Goal: Task Accomplishment & Management: Manage account settings

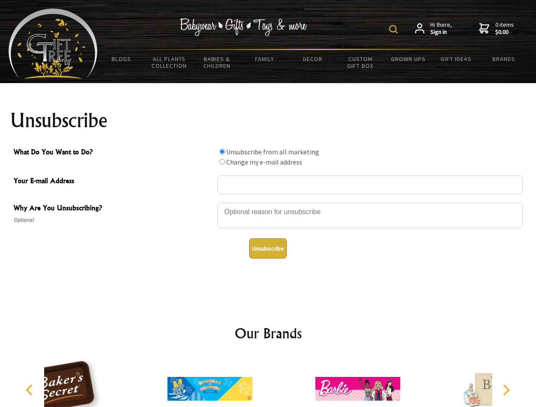
click at [395, 29] on img at bounding box center [393, 29] width 8 height 8
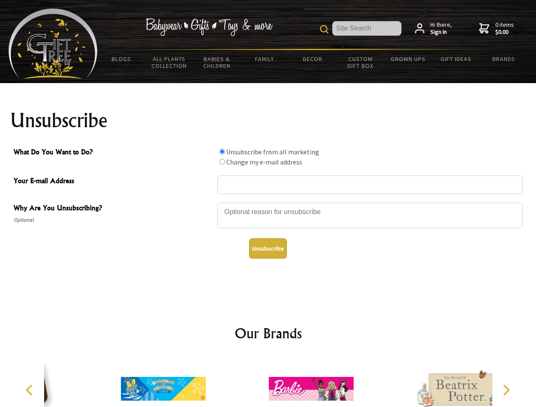
click at [268, 202] on div at bounding box center [370, 217] width 306 height 30
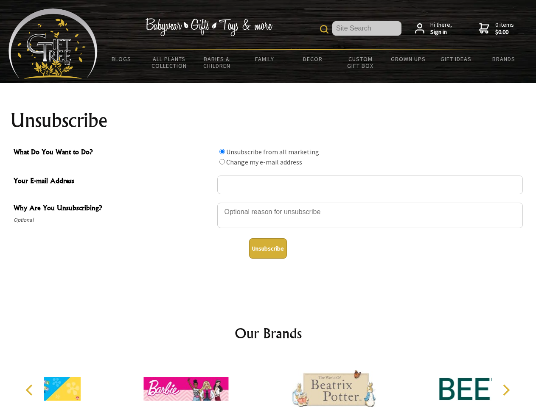
click at [222, 151] on input "What Do You Want to Do?" at bounding box center [222, 152] width 6 height 6
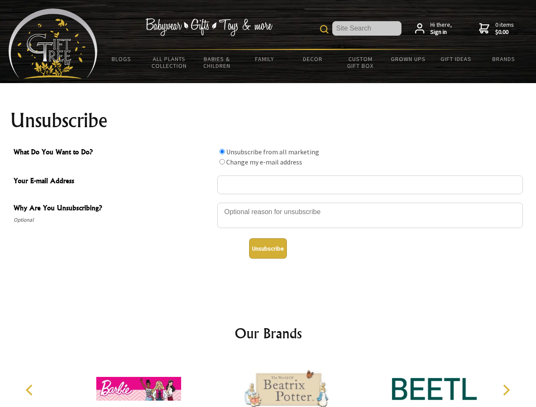
click at [222, 162] on input "What Do You Want to Do?" at bounding box center [222, 162] width 6 height 6
radio input "true"
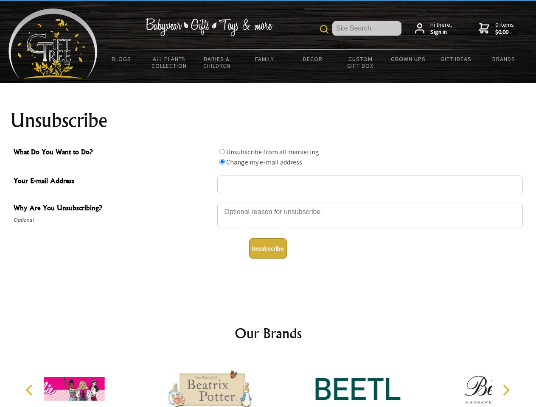
click at [268, 249] on button "Unsubscribe" at bounding box center [268, 248] width 38 height 20
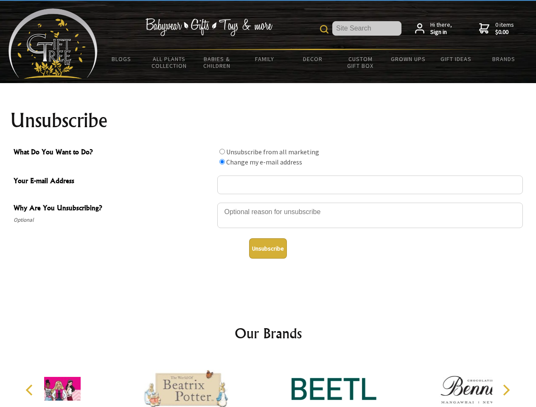
click at [268, 382] on div at bounding box center [334, 390] width 148 height 66
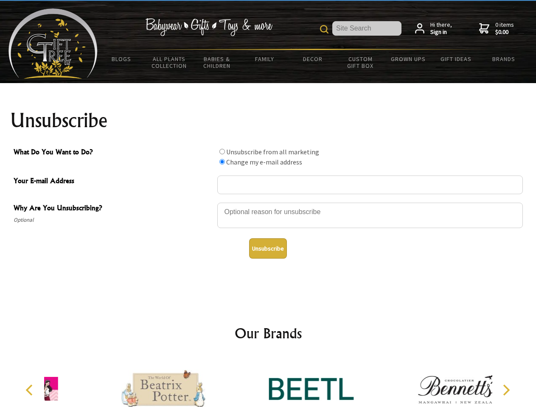
click at [31, 390] on icon "Previous" at bounding box center [30, 390] width 11 height 11
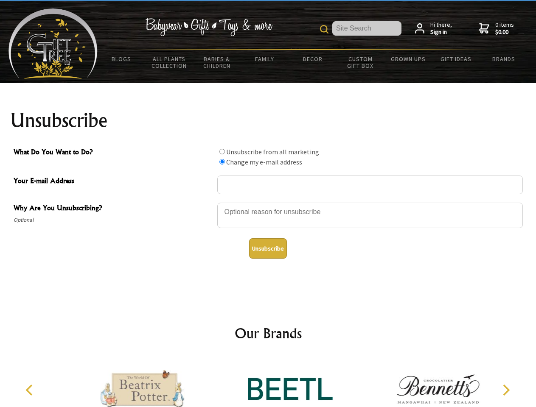
click at [506, 390] on icon "Next" at bounding box center [505, 390] width 11 height 11
